Goal: Entertainment & Leisure: Consume media (video, audio)

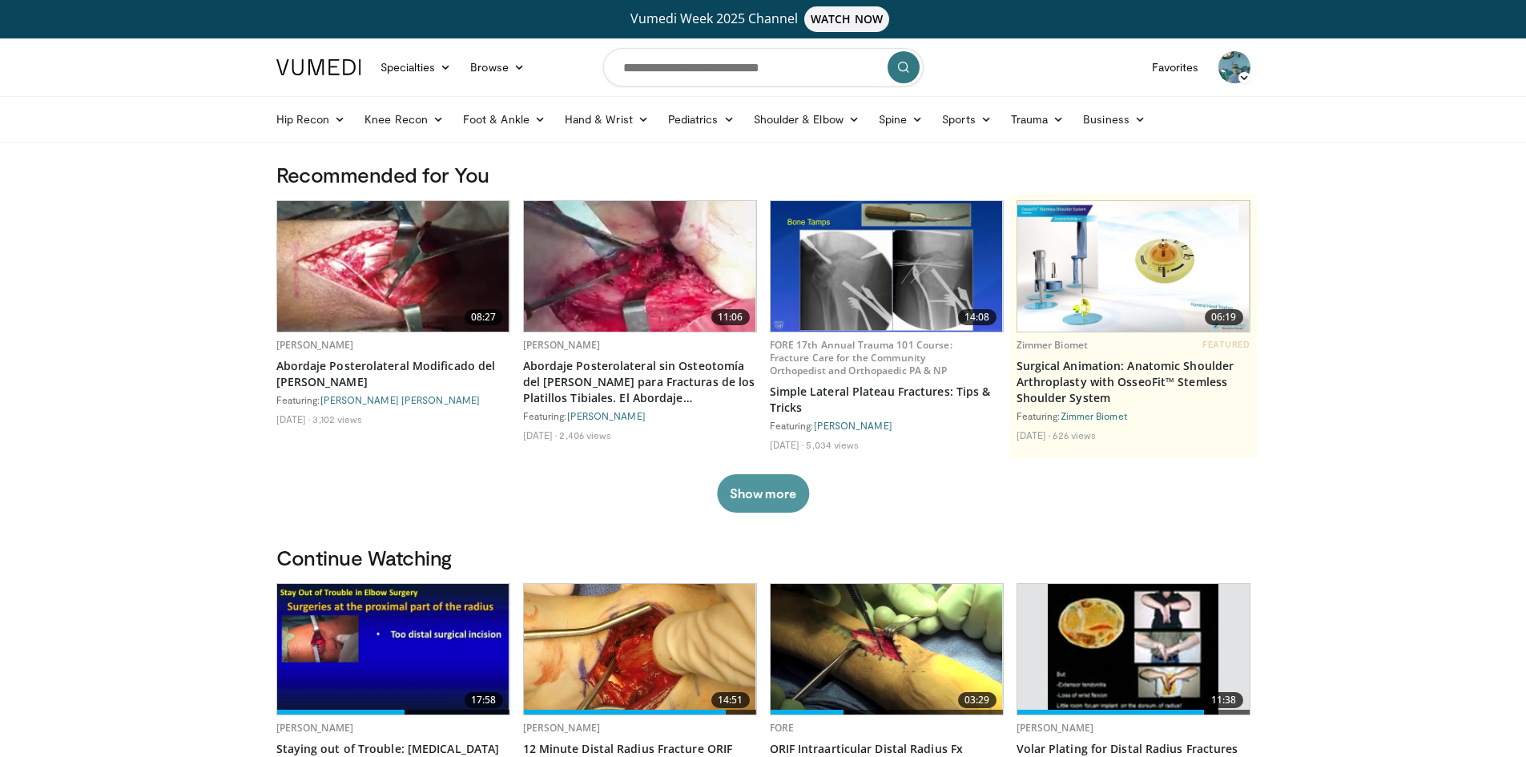
click at [778, 486] on button "Show more" at bounding box center [763, 493] width 92 height 38
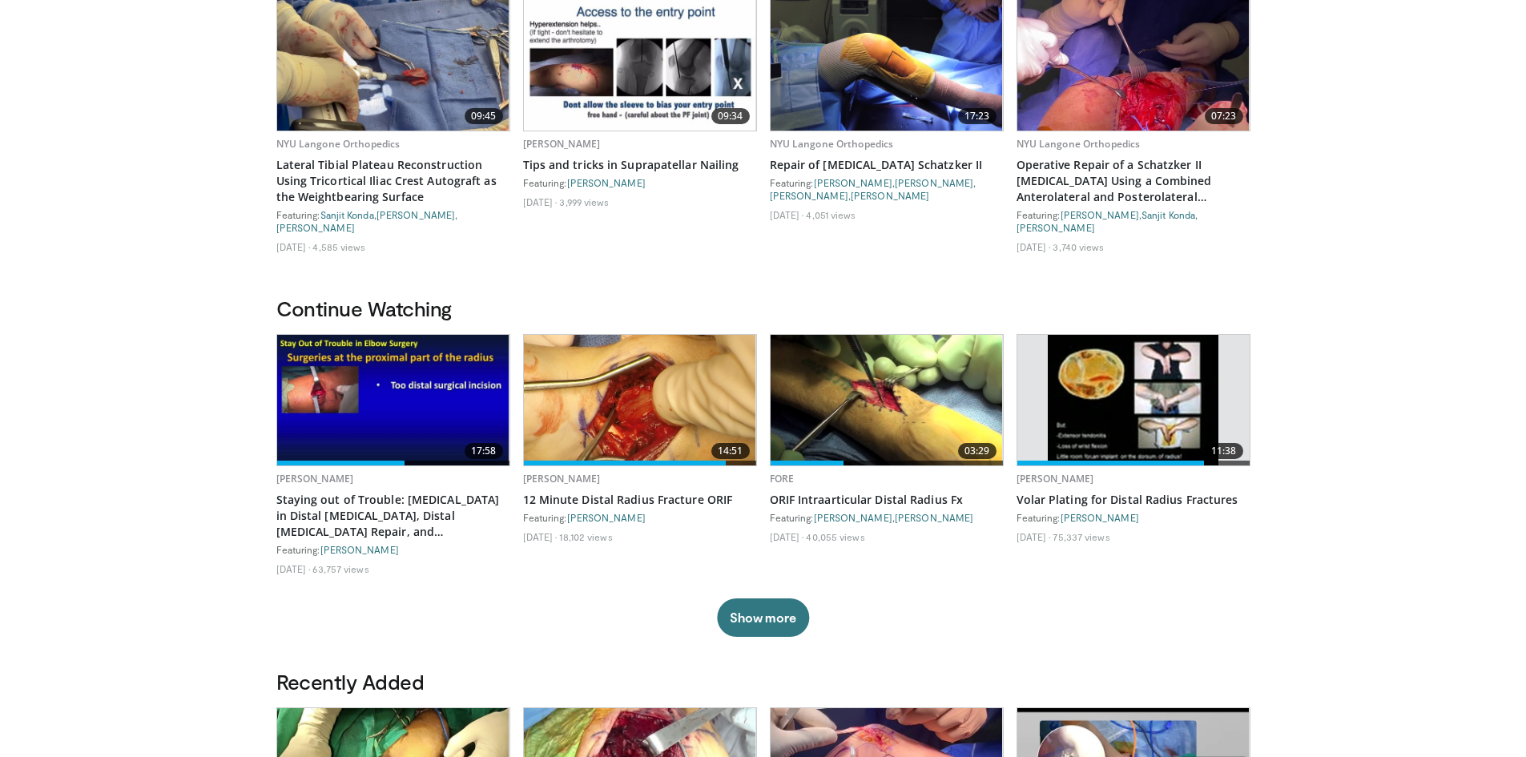
scroll to position [481, 0]
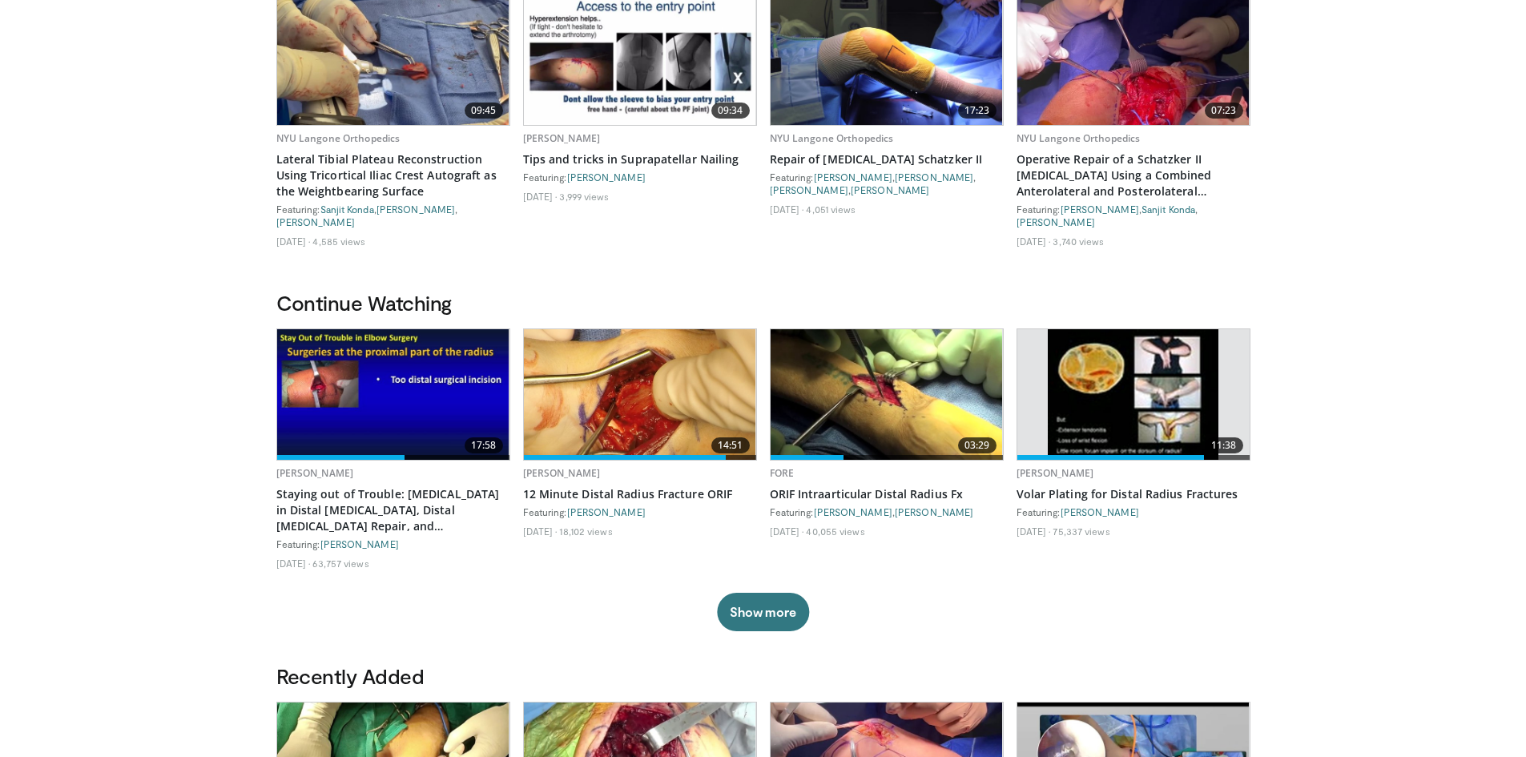
click at [666, 395] on img at bounding box center [640, 394] width 232 height 131
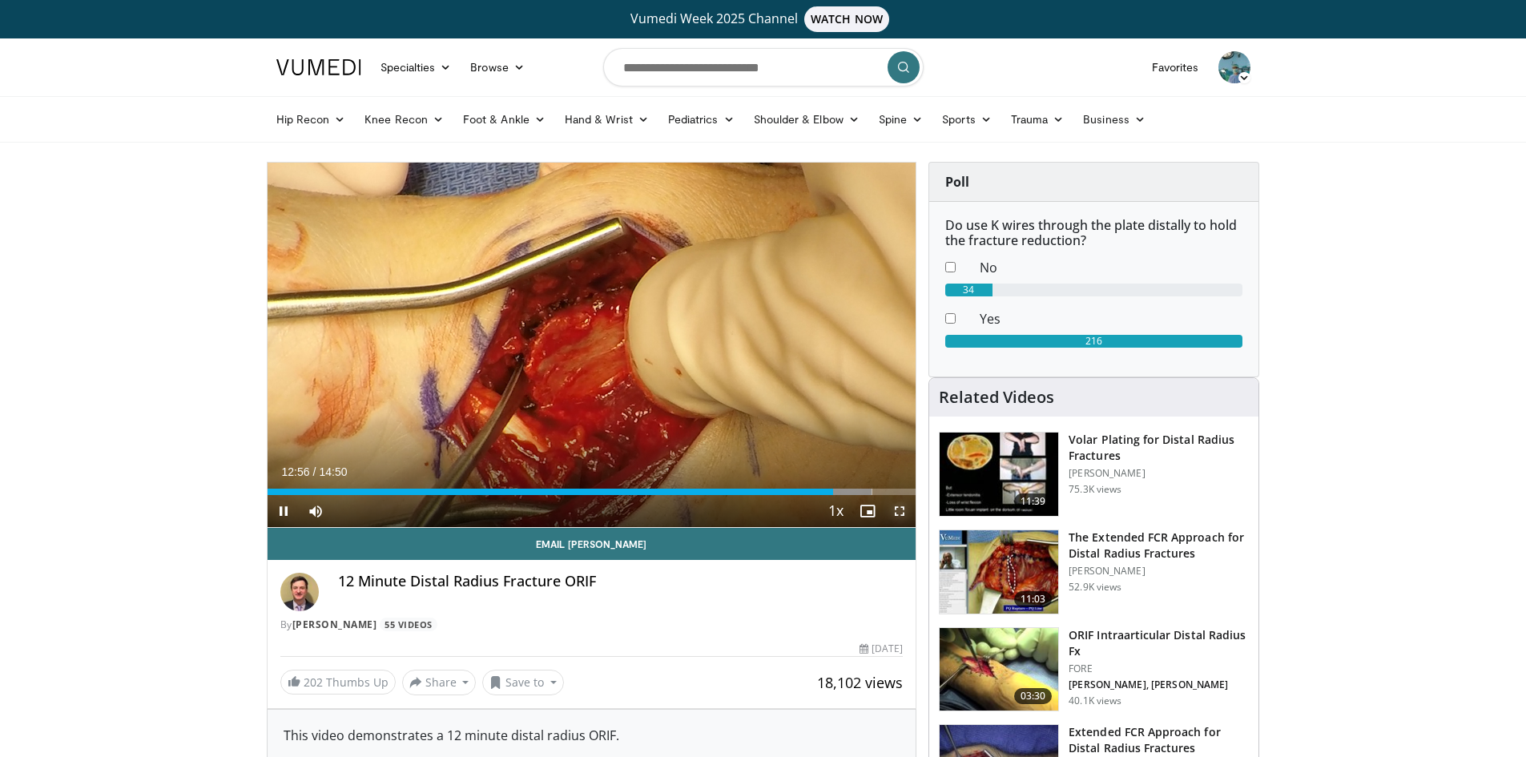
click at [892, 506] on span "Video Player" at bounding box center [900, 511] width 32 height 32
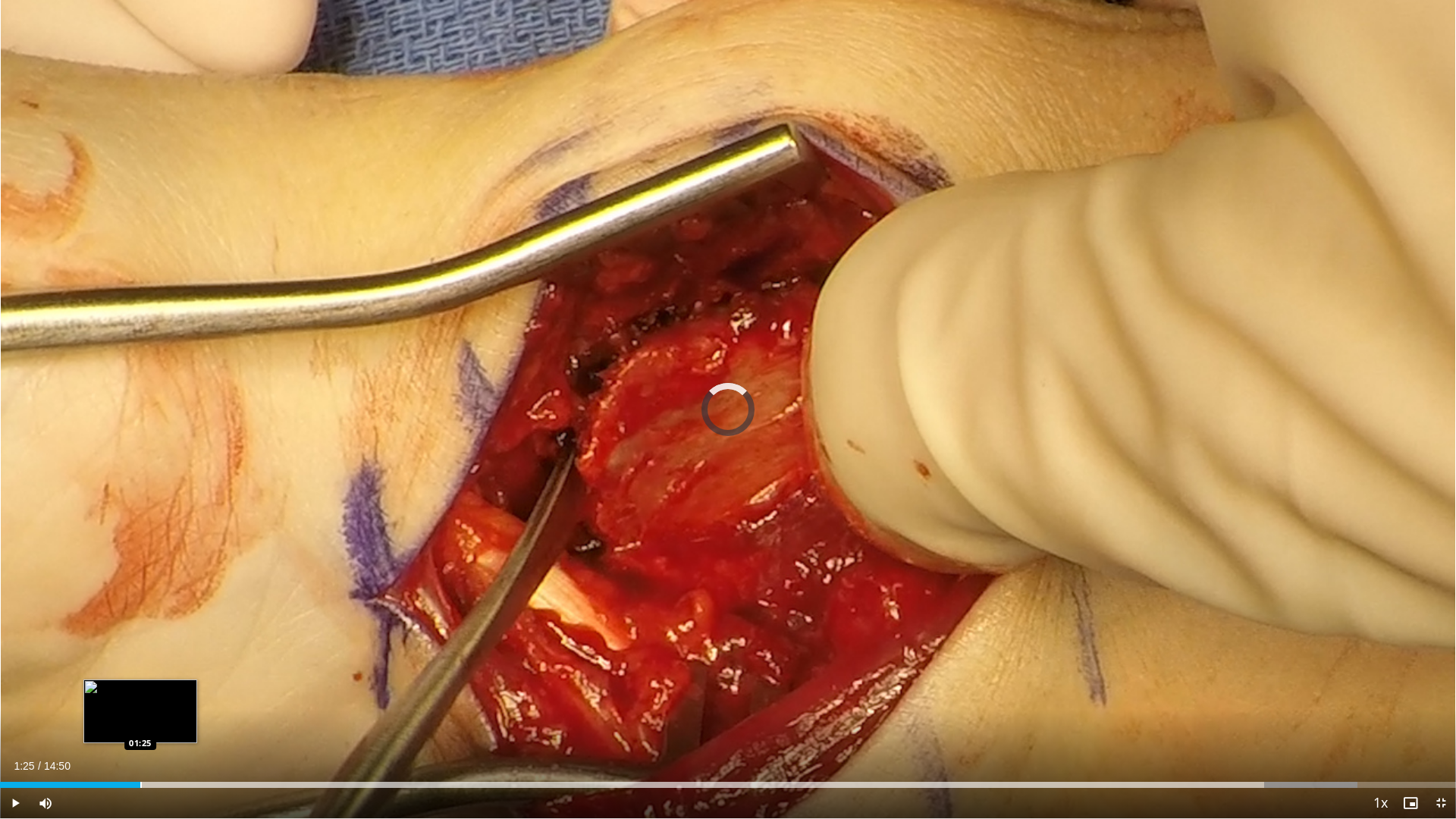
click at [140, 716] on div "Loaded : 93.25% 01:25 01:25" at bounding box center [728, 780] width 1456 height 14
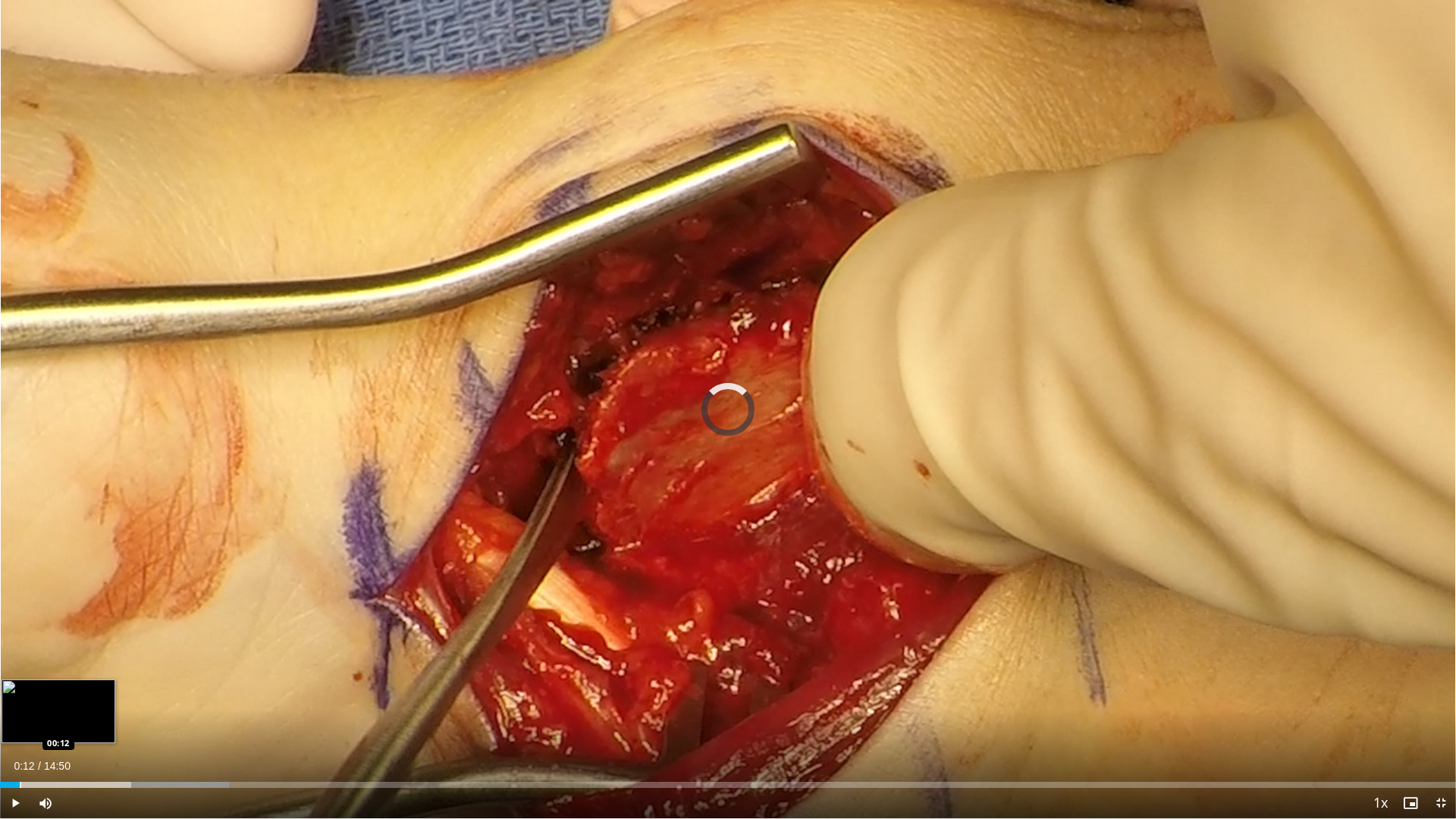
click at [20, 716] on div "Loaded : 15.73% 00:12 00:12" at bounding box center [728, 780] width 1456 height 14
click at [40, 716] on div "Loaded : 6.67% 00:24 00:23" at bounding box center [728, 780] width 1456 height 14
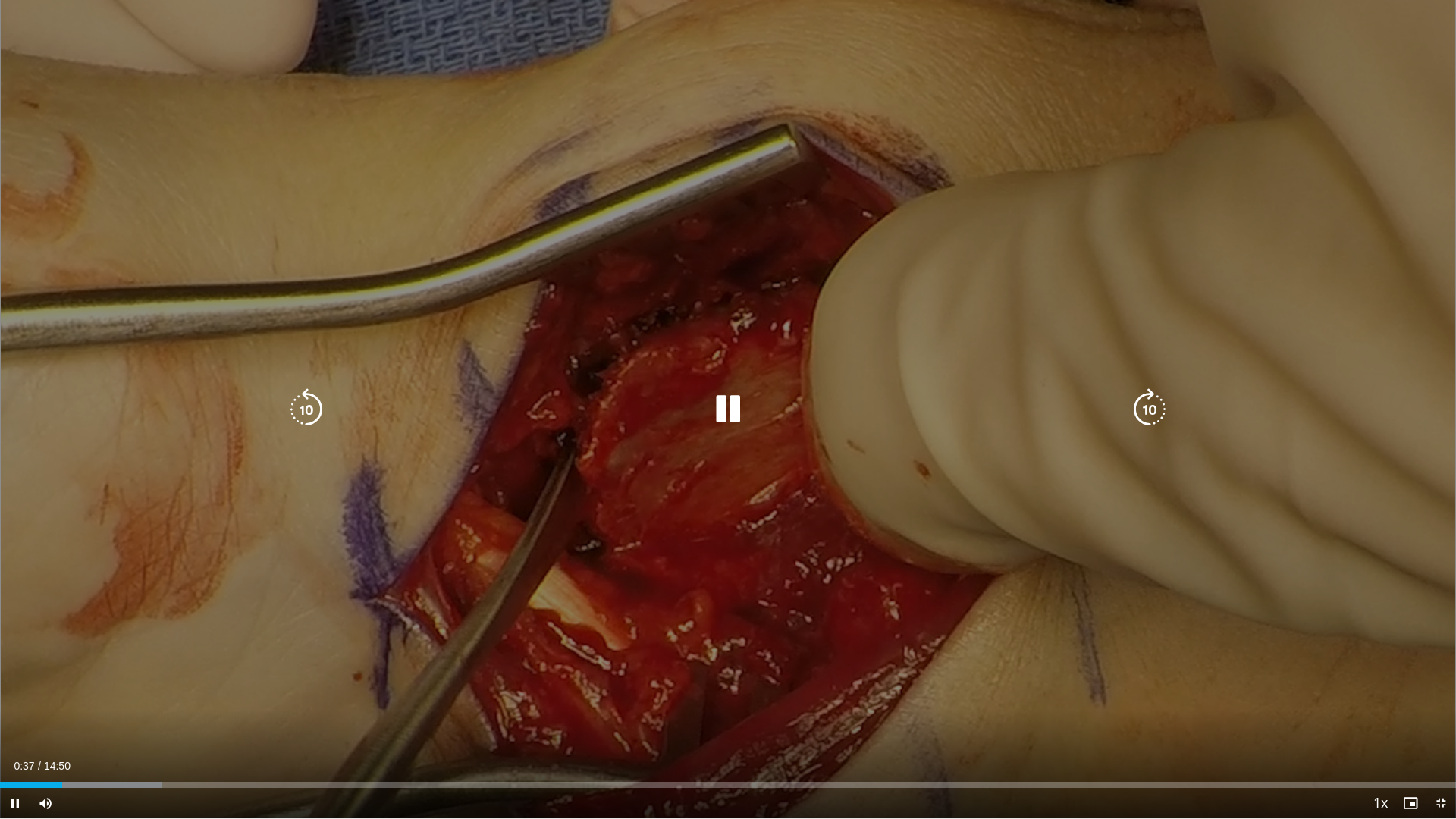
click at [5, 507] on div "10 seconds Tap to unmute" at bounding box center [728, 409] width 1456 height 818
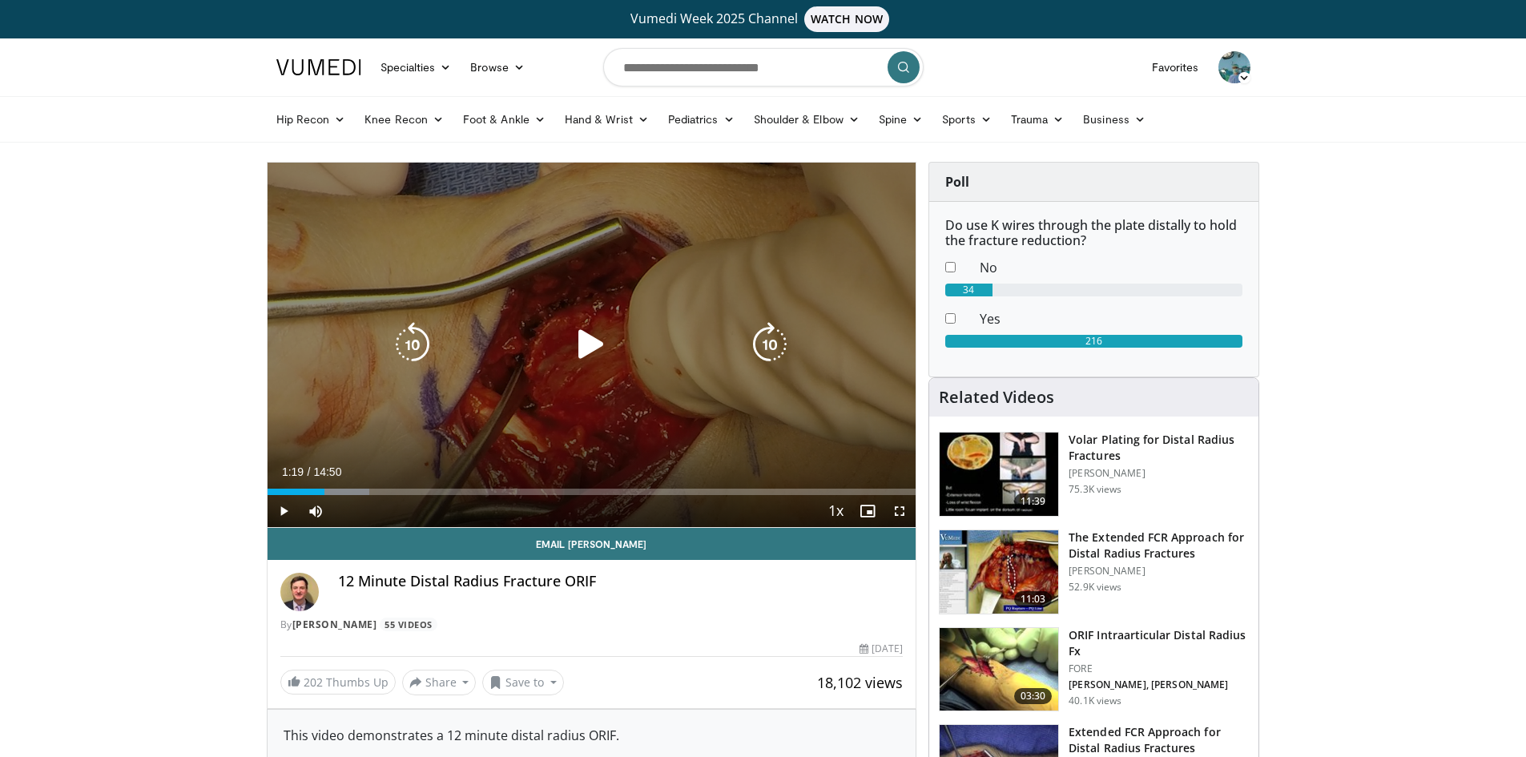
click at [575, 363] on icon "Video Player" at bounding box center [591, 344] width 45 height 45
